Goal: Check status

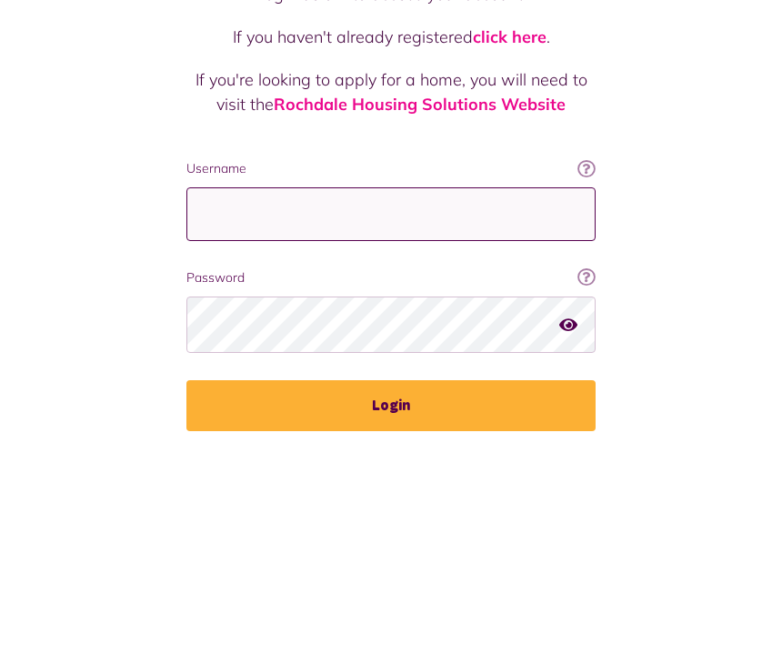
type input "**********"
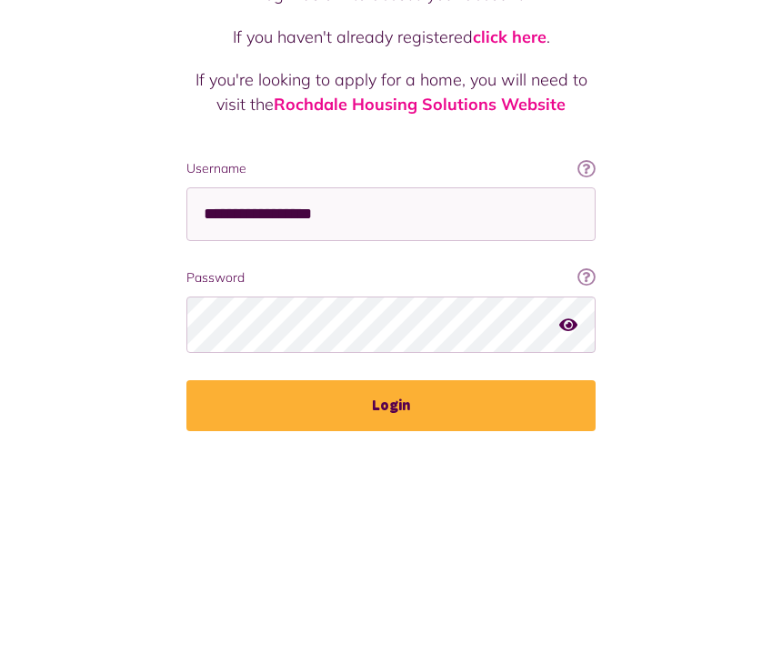
click at [391, 593] on button "Login" at bounding box center [391, 618] width 409 height 51
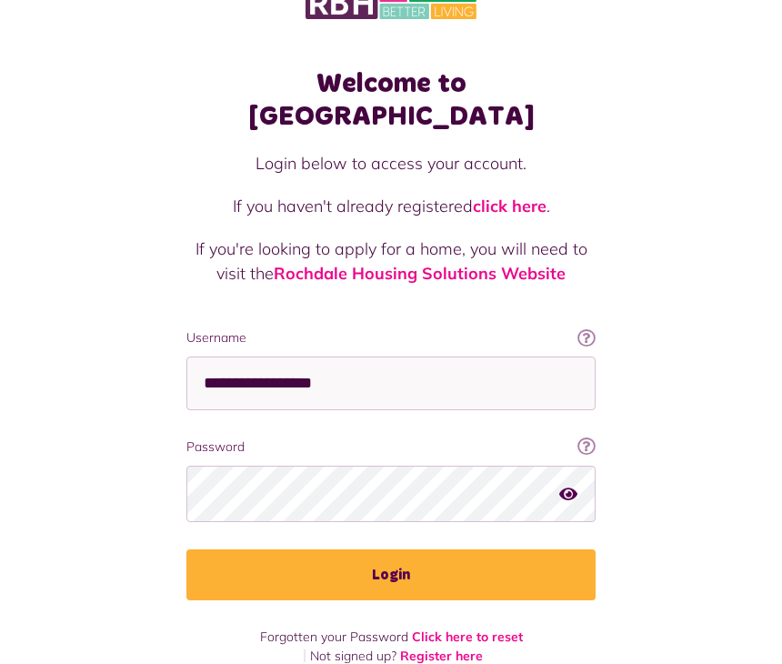
click at [363, 550] on button "Login" at bounding box center [391, 575] width 409 height 51
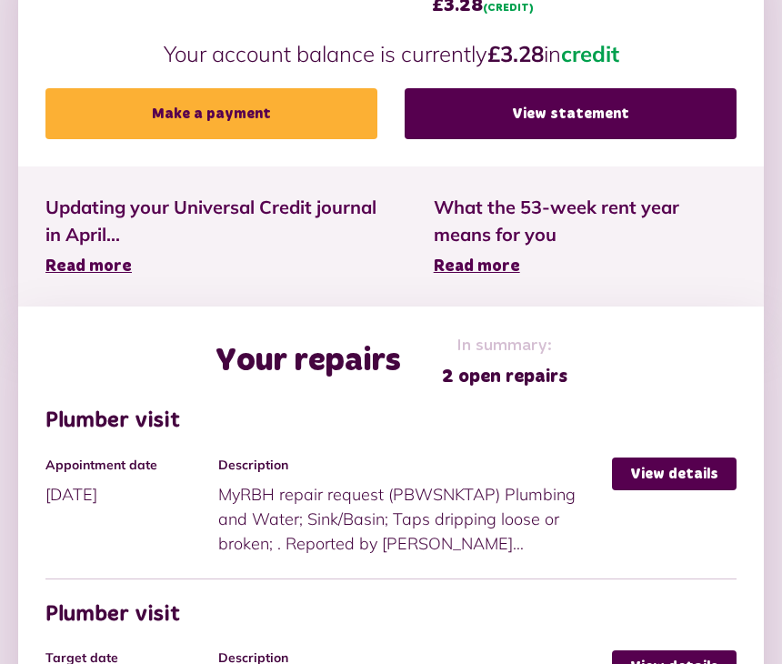
scroll to position [699, 0]
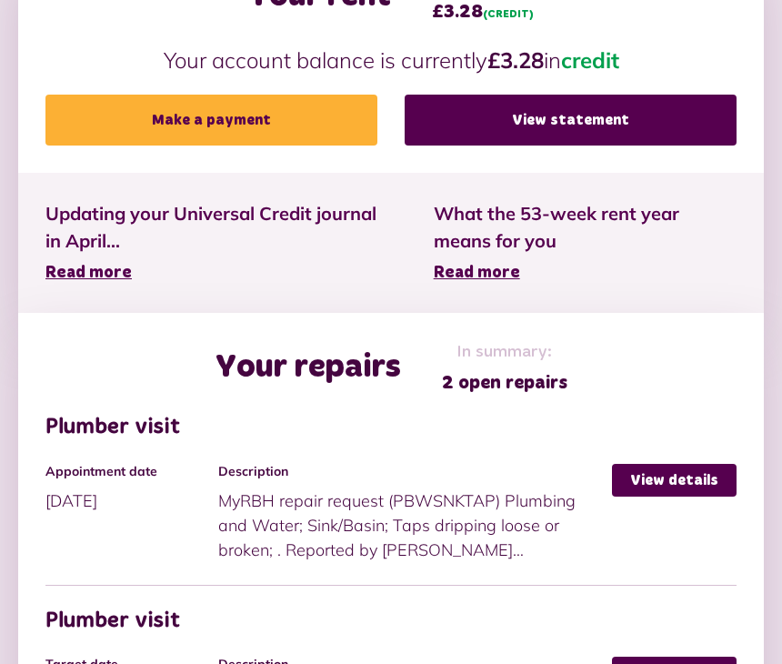
click at [653, 482] on link "View details" at bounding box center [674, 481] width 125 height 33
click at [663, 465] on link "View details" at bounding box center [674, 481] width 125 height 33
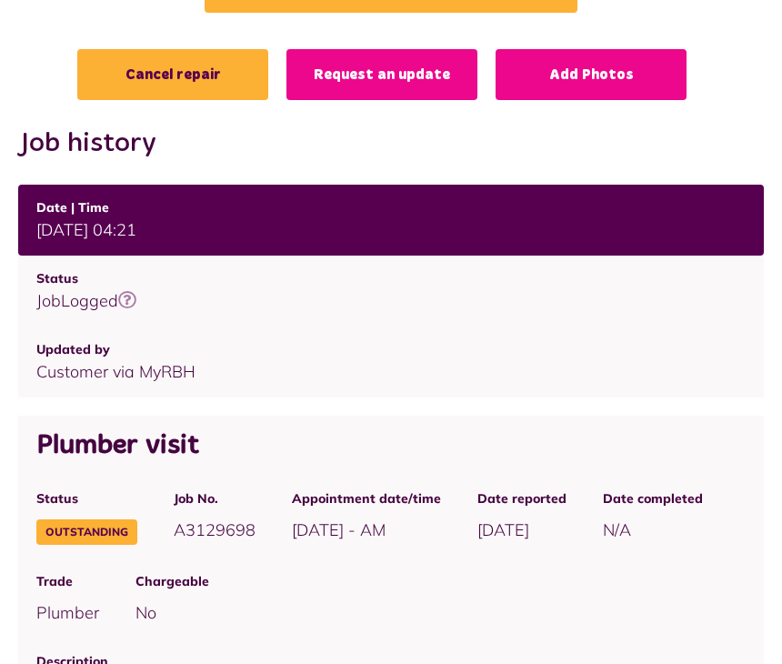
scroll to position [211, 0]
click at [358, 70] on link "Request an update" at bounding box center [382, 74] width 191 height 51
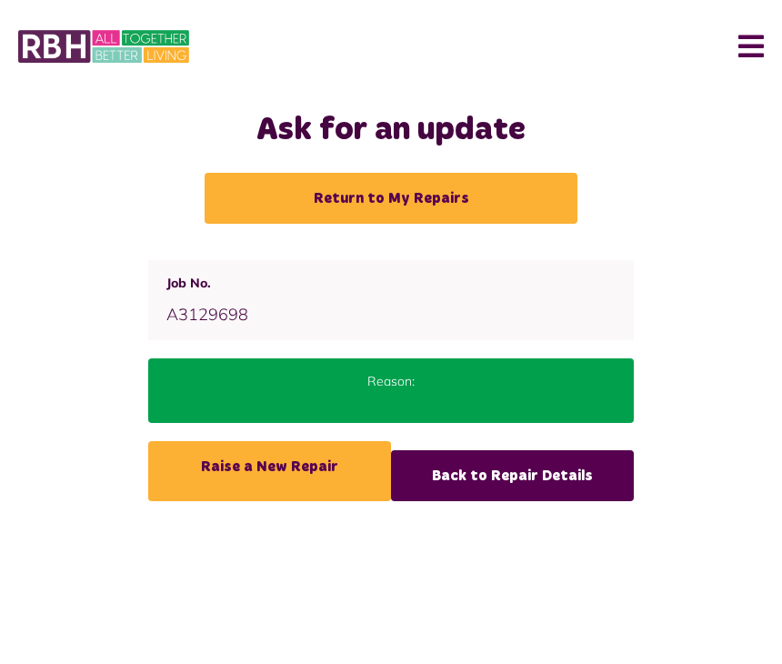
click at [489, 479] on link "Back to Repair Details" at bounding box center [512, 475] width 243 height 51
